Goal: Information Seeking & Learning: Learn about a topic

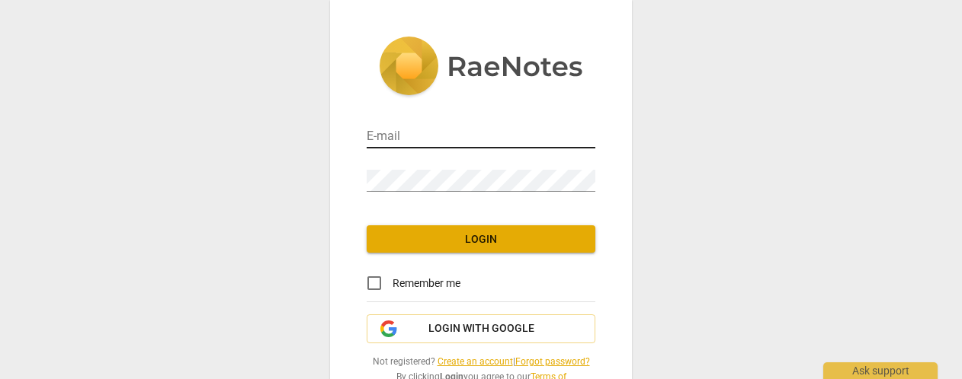
click at [418, 142] on input "email" at bounding box center [481, 137] width 229 height 22
type input "[EMAIL_ADDRESS][DOMAIN_NAME]"
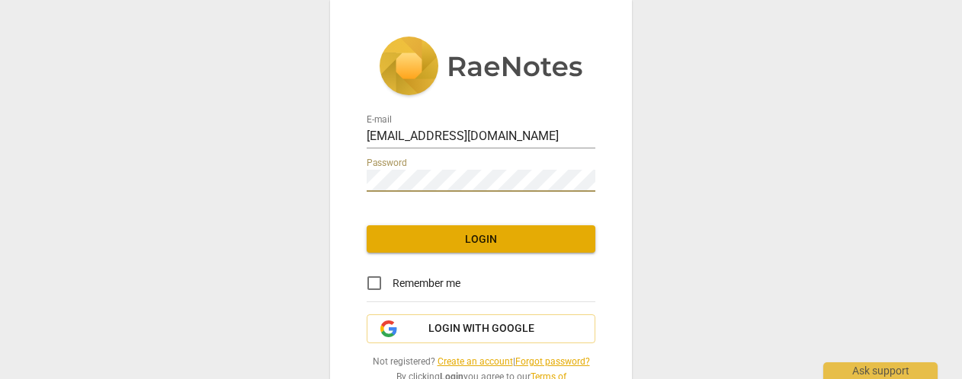
click at [468, 235] on span "Login" at bounding box center [481, 239] width 204 height 15
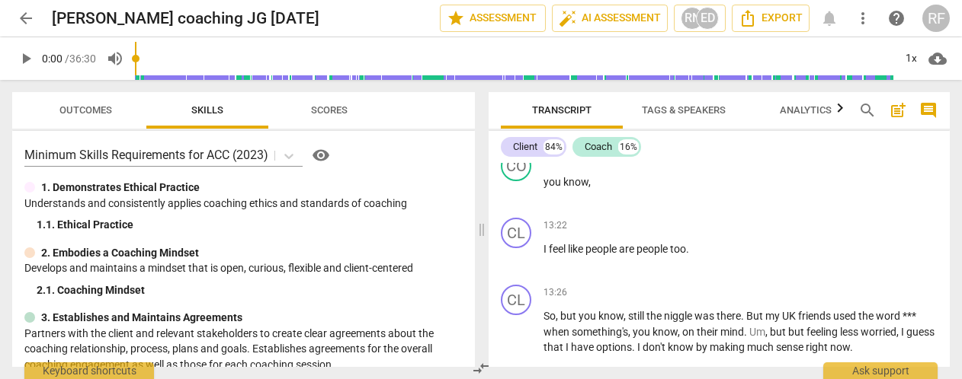
scroll to position [3934, 0]
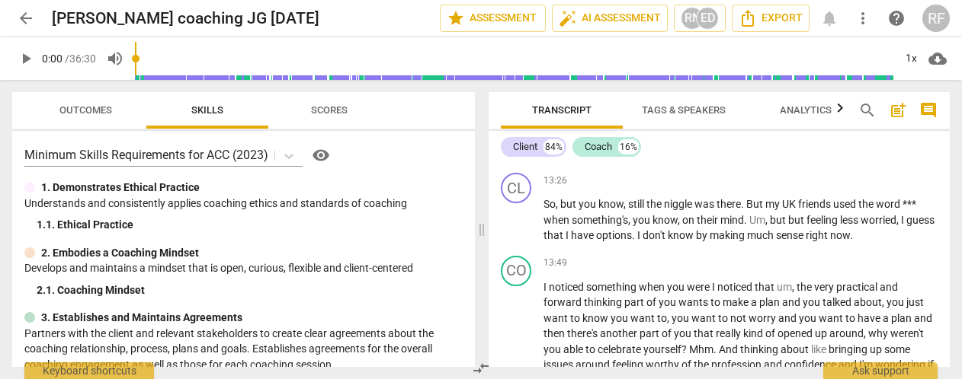
click at [949, 236] on div "Transcript Tags & Speakers Analytics search post_add comment Client 84% Coach 1…" at bounding box center [721, 229] width 479 height 299
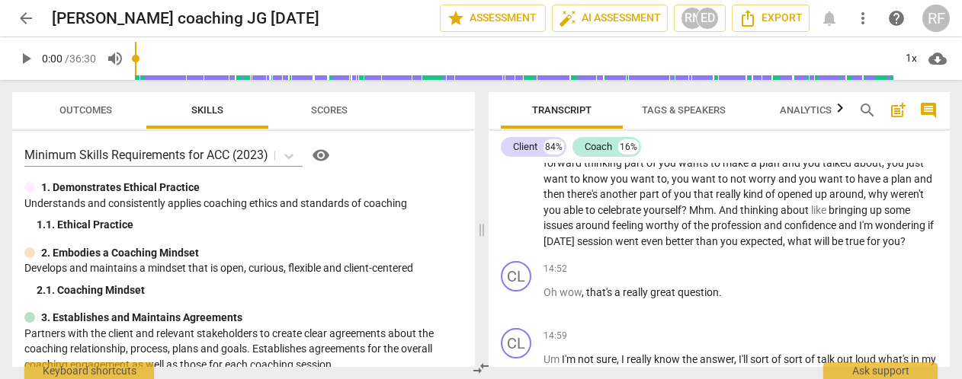
scroll to position [4045, 0]
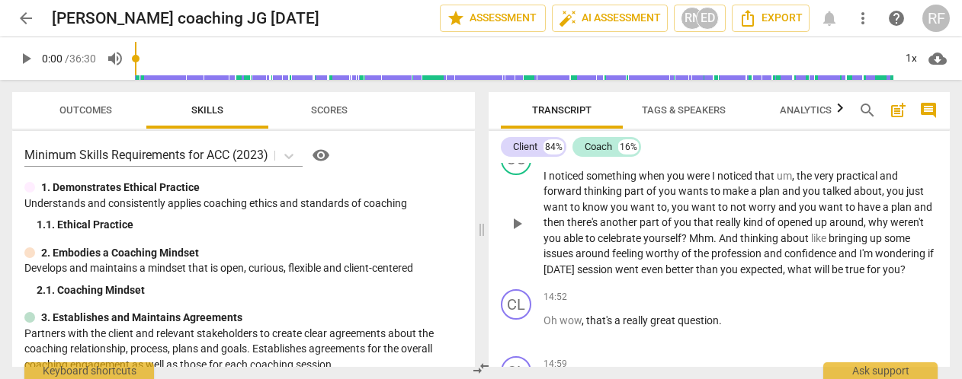
click at [942, 245] on div "CO play_arrow pause 13:49 + Add competency keyboard_arrow_right I noticed somet…" at bounding box center [718, 212] width 461 height 146
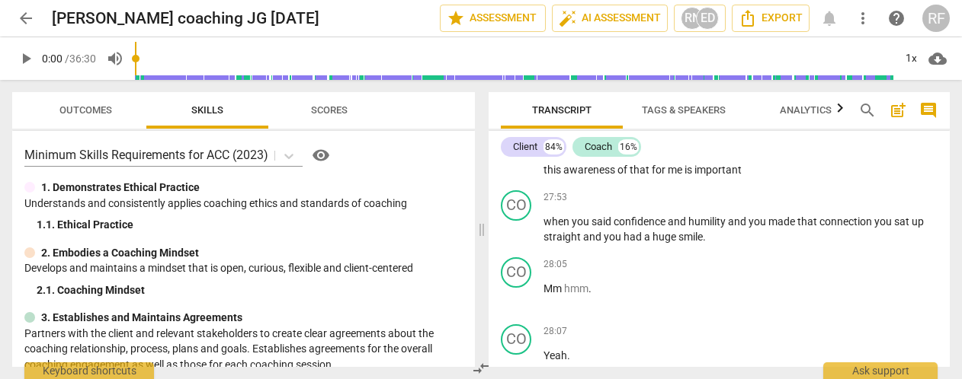
scroll to position [7672, 0]
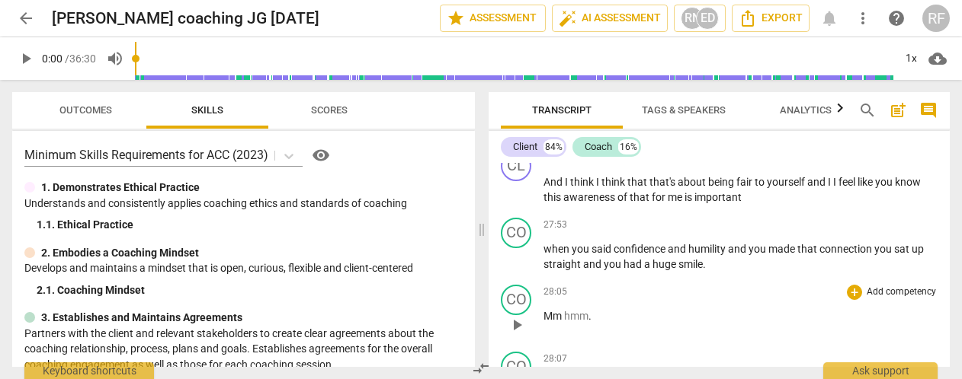
drag, startPoint x: 942, startPoint y: 309, endPoint x: 940, endPoint y: 320, distance: 11.5
click at [940, 320] on div "CO play_arrow pause 28:05 + Add competency keyboard_arrow_right Mm hmm ." at bounding box center [718, 312] width 461 height 67
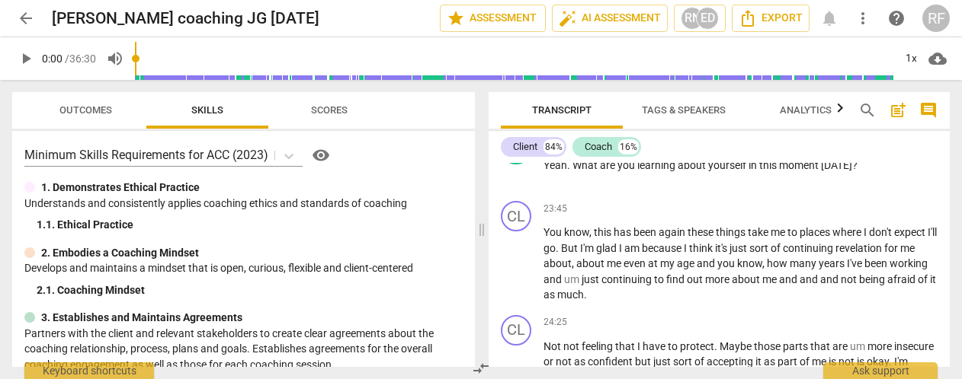
scroll to position [6249, 0]
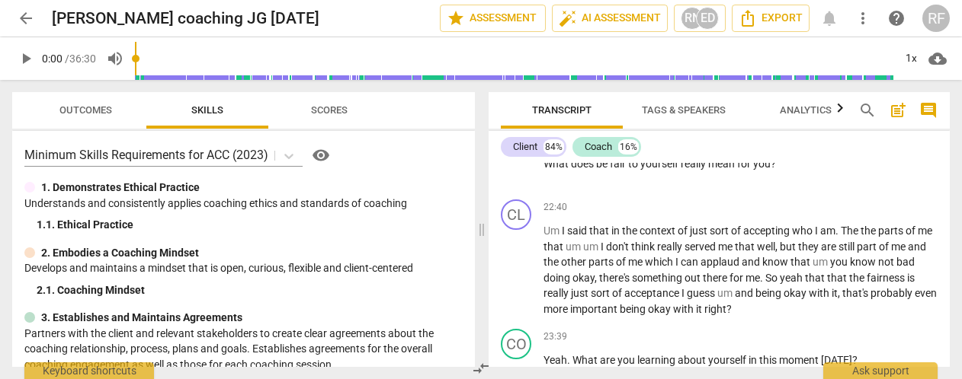
drag, startPoint x: 949, startPoint y: 283, endPoint x: 953, endPoint y: 271, distance: 12.6
click at [953, 271] on div "Transcript Tags & Speakers Analytics search post_add comment Client 84% Coach 1…" at bounding box center [721, 229] width 479 height 299
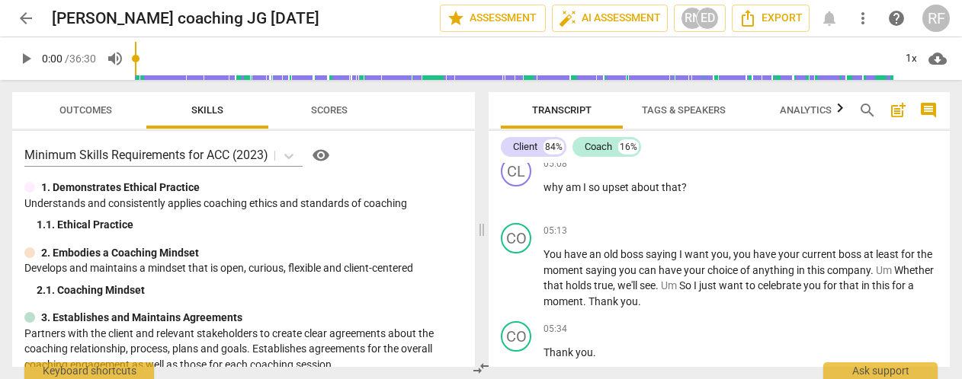
scroll to position [1283, 0]
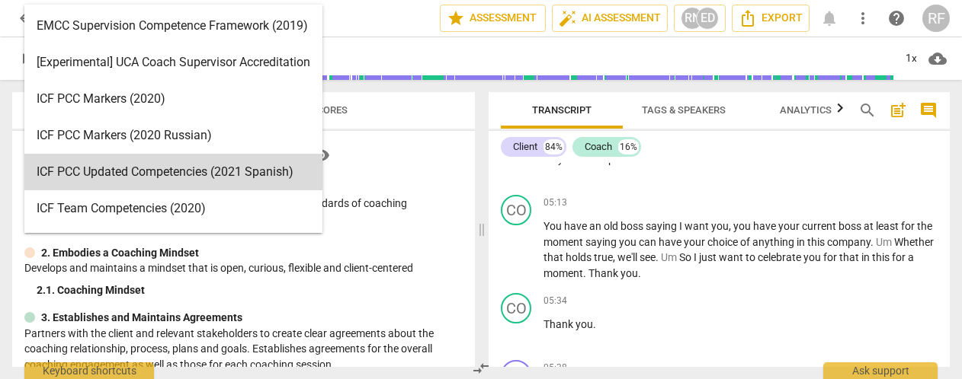
click at [293, 0] on body "arrow_back [PERSON_NAME] coaching JG [DATE] edit star Assessment auto_fix_high …" at bounding box center [481, 0] width 962 height 0
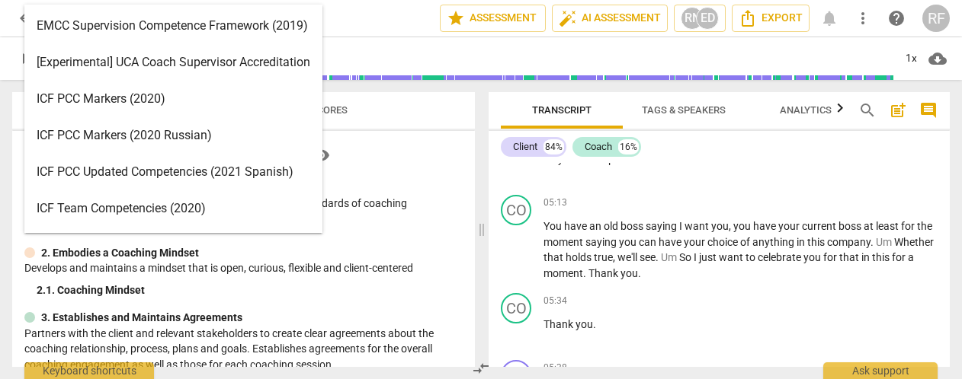
click at [153, 98] on div "ICF PCC Markers (2020)" at bounding box center [173, 99] width 298 height 37
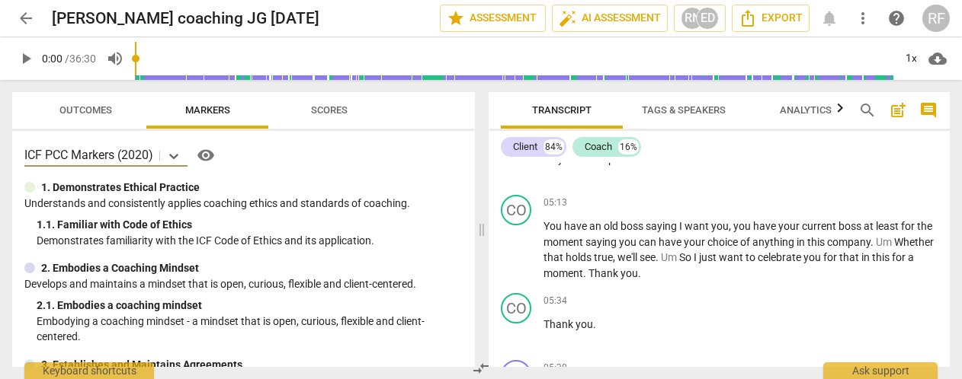
click at [468, 147] on div "ICF PCC Markers (2020) visibility 1. Demonstrates Ethical Practice Understands …" at bounding box center [243, 249] width 463 height 236
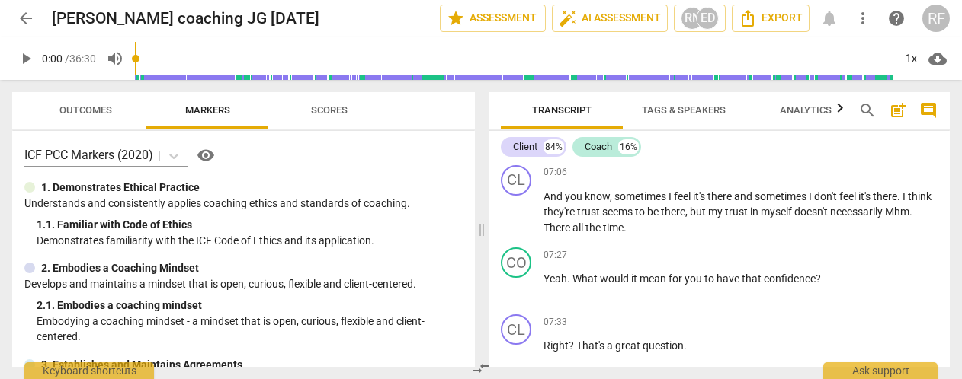
scroll to position [0, 0]
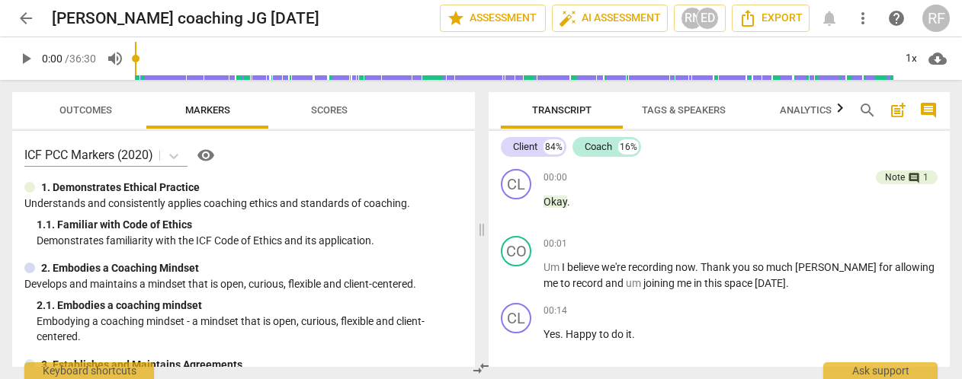
click at [210, 101] on span "Markers" at bounding box center [208, 111] width 82 height 21
drag, startPoint x: 943, startPoint y: 168, endPoint x: 943, endPoint y: 153, distance: 14.5
click at [943, 153] on div "Client 84% Coach 16% CL play_arrow pause 00:00 + Add competency Note comment 1 …" at bounding box center [718, 249] width 461 height 236
drag, startPoint x: 943, startPoint y: 164, endPoint x: 941, endPoint y: 183, distance: 19.1
click at [941, 183] on div "CL play_arrow pause 00:00 + Add competency Note comment 1 keyboard_arrow_right …" at bounding box center [718, 196] width 461 height 67
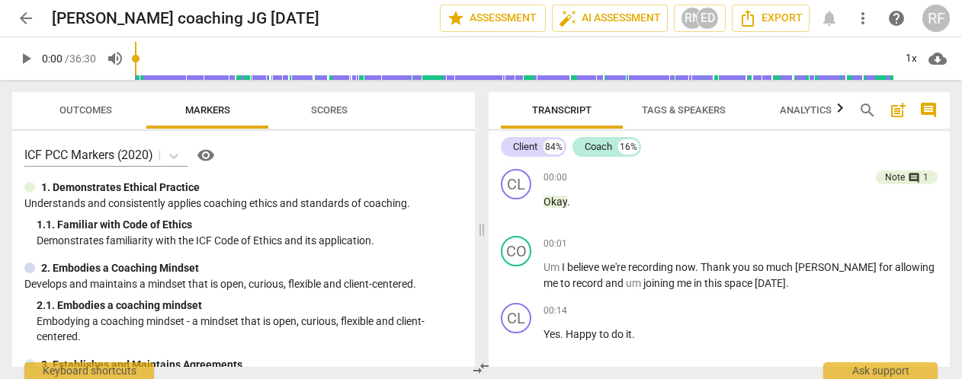
scroll to position [306, 0]
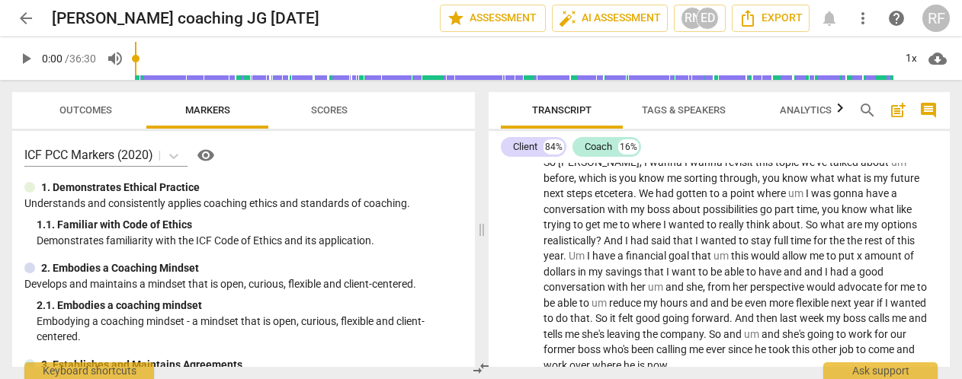
click at [949, 179] on div "Transcript Tags & Speakers Analytics search post_add comment Client 84% Coach 1…" at bounding box center [721, 229] width 479 height 299
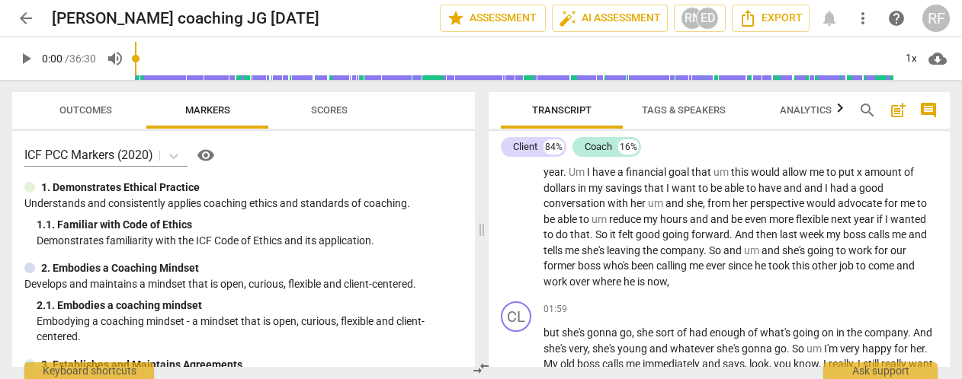
scroll to position [0, 0]
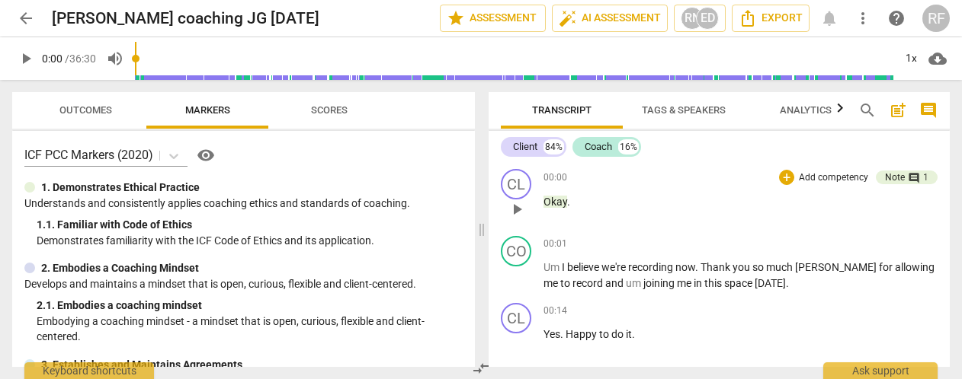
click at [680, 200] on p "Okay ." at bounding box center [740, 202] width 394 height 16
